Goal: Check status: Check status

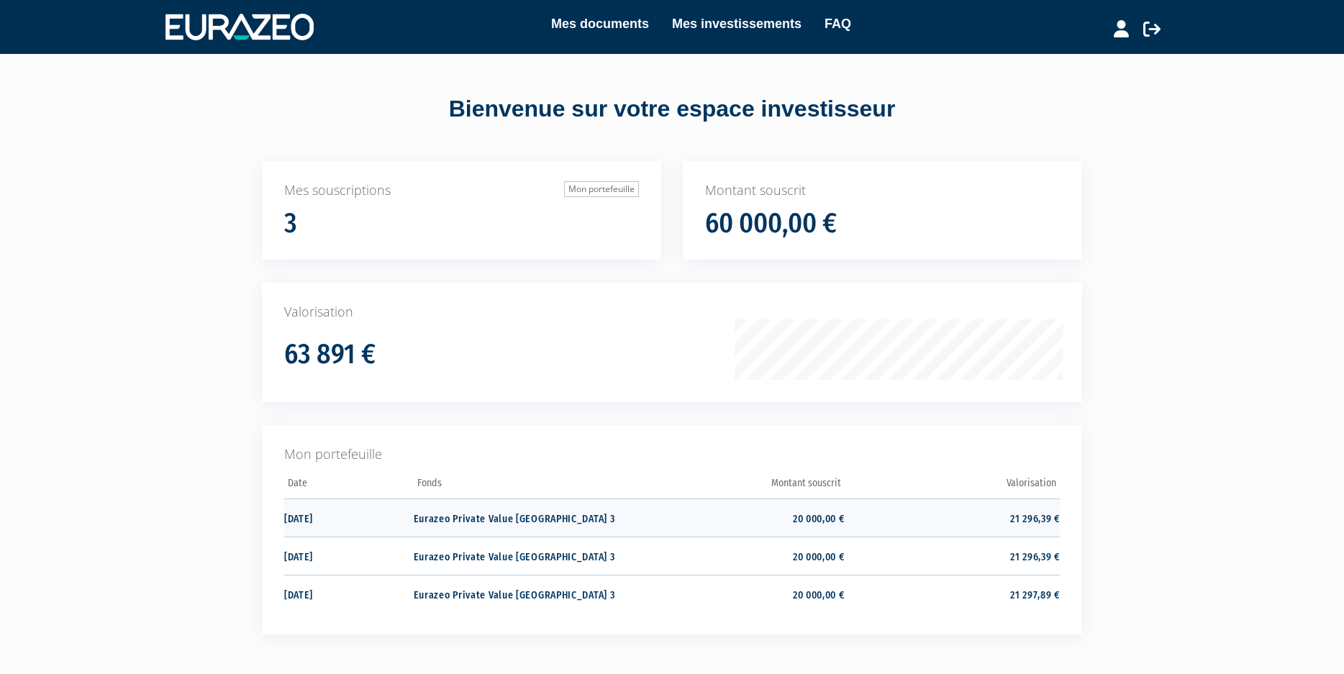
click at [1018, 517] on td "21 296,39 €" at bounding box center [952, 518] width 215 height 38
